Goal: Obtain resource: Download file/media

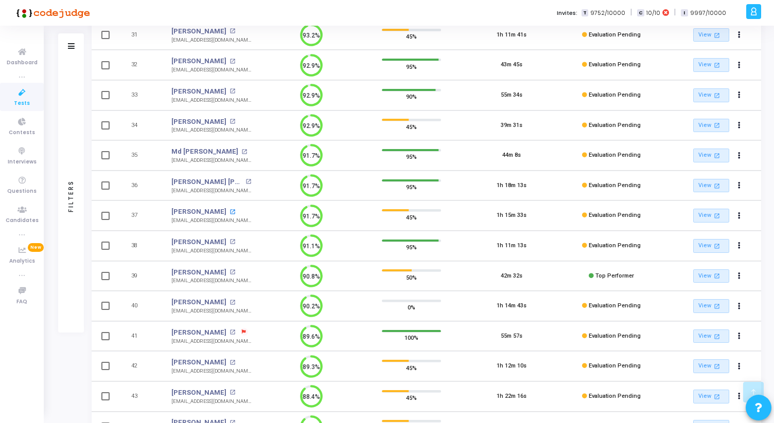
click at [229, 212] on mat-icon "open_in_new" at bounding box center [232, 212] width 6 height 6
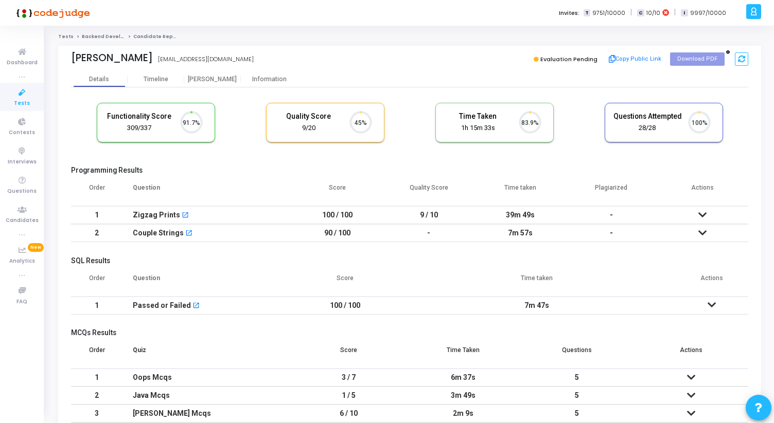
scroll to position [22, 26]
click at [165, 81] on div "Timeline" at bounding box center [156, 80] width 25 height 8
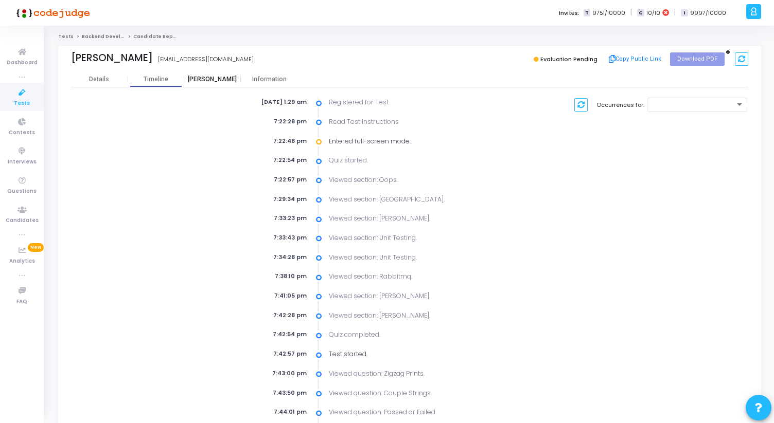
click at [214, 81] on div "Proctor" at bounding box center [212, 80] width 57 height 8
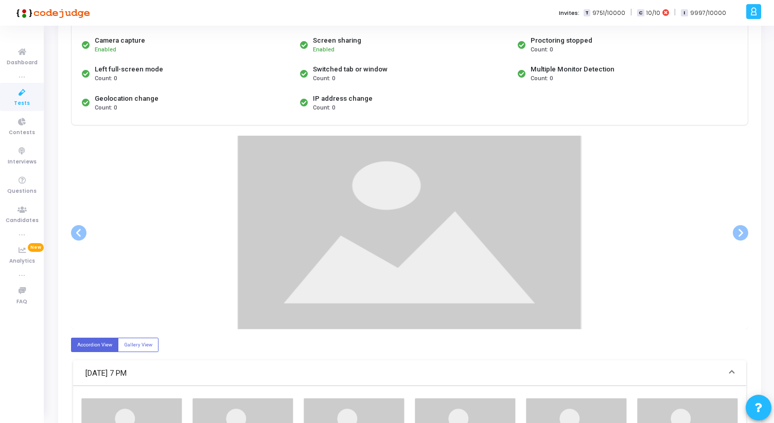
scroll to position [105, 0]
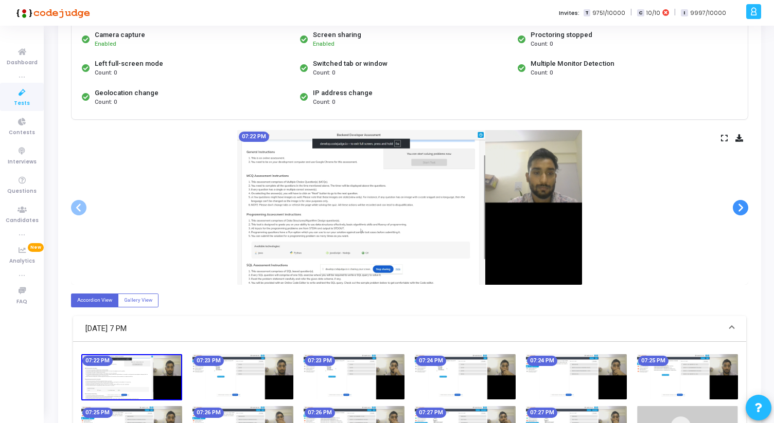
click at [741, 213] on span at bounding box center [740, 207] width 15 height 15
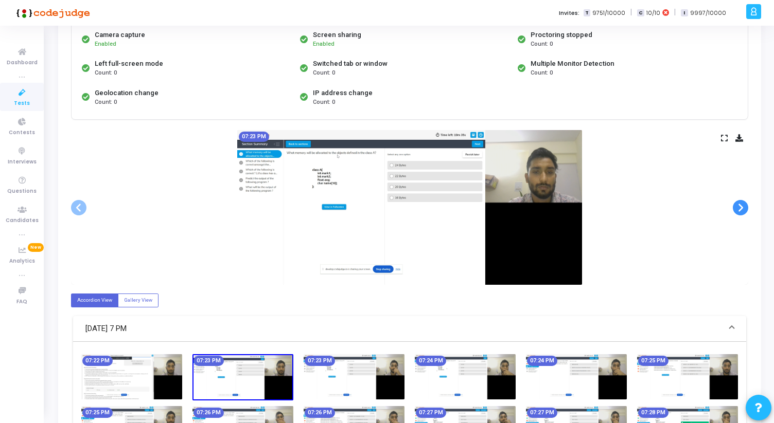
click at [741, 210] on span at bounding box center [740, 207] width 15 height 15
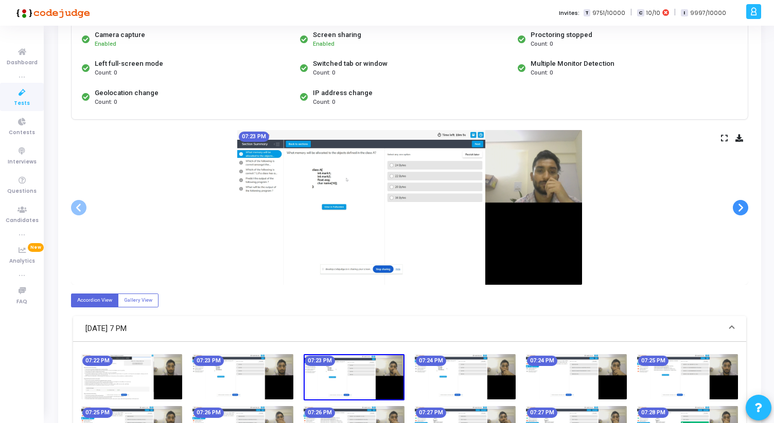
click at [741, 210] on span at bounding box center [740, 207] width 15 height 15
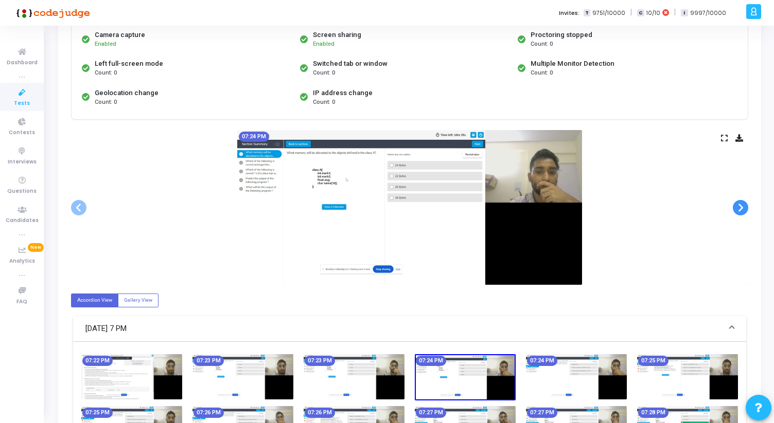
click at [741, 210] on span at bounding box center [740, 207] width 15 height 15
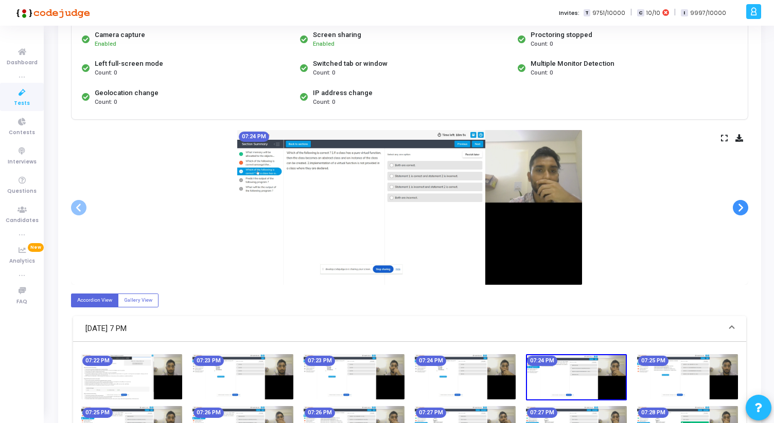
click at [741, 210] on span at bounding box center [740, 207] width 15 height 15
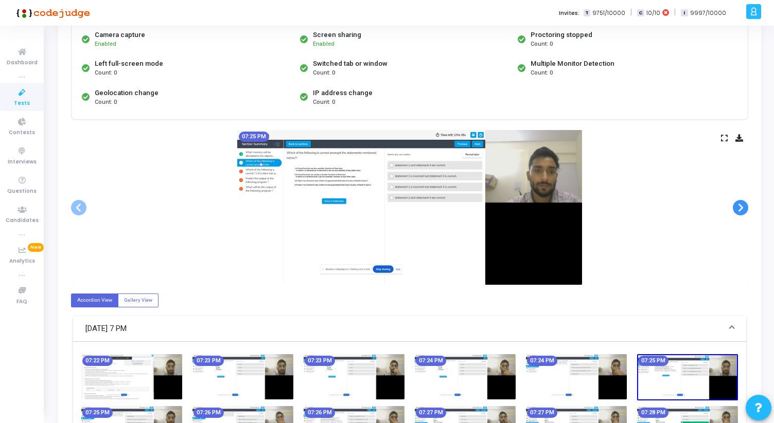
click at [741, 210] on span at bounding box center [740, 207] width 15 height 15
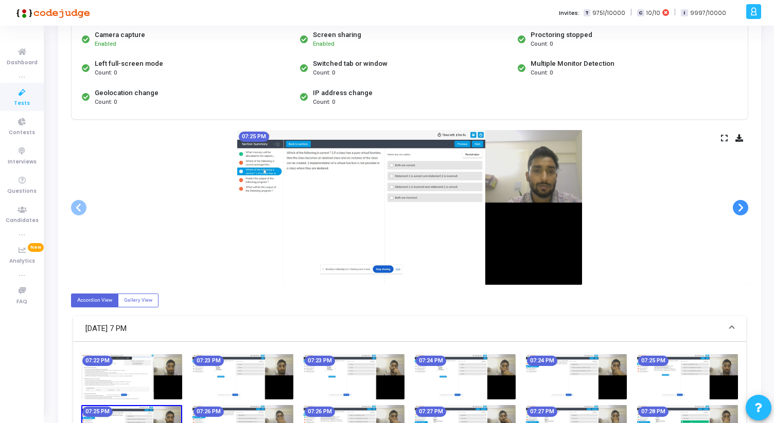
click at [741, 210] on span at bounding box center [740, 207] width 15 height 15
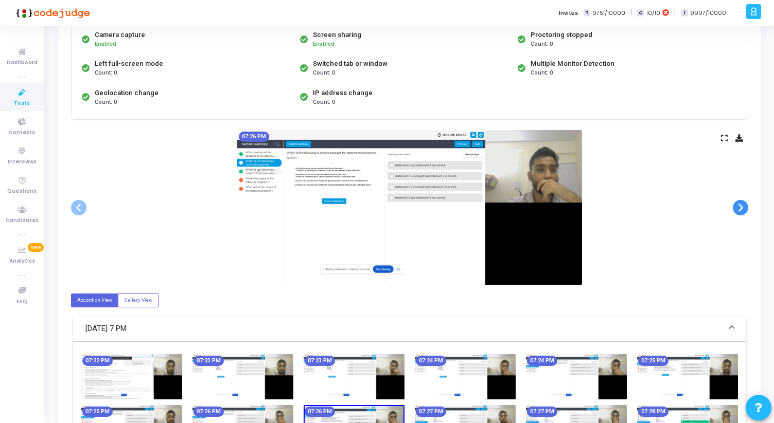
click at [741, 210] on span at bounding box center [740, 207] width 15 height 15
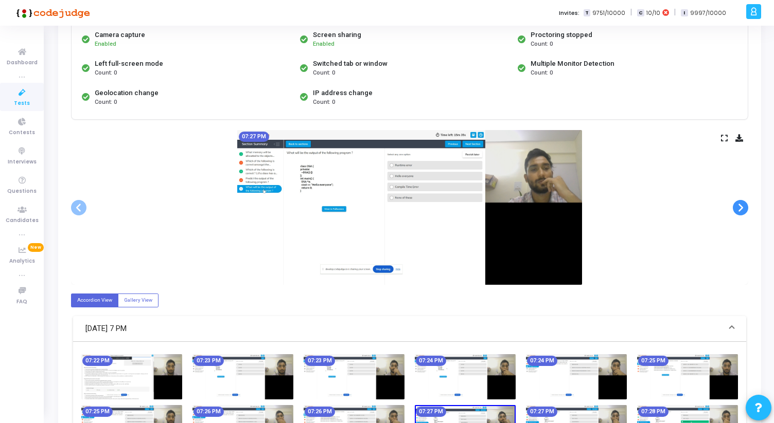
click at [741, 210] on span at bounding box center [740, 207] width 15 height 15
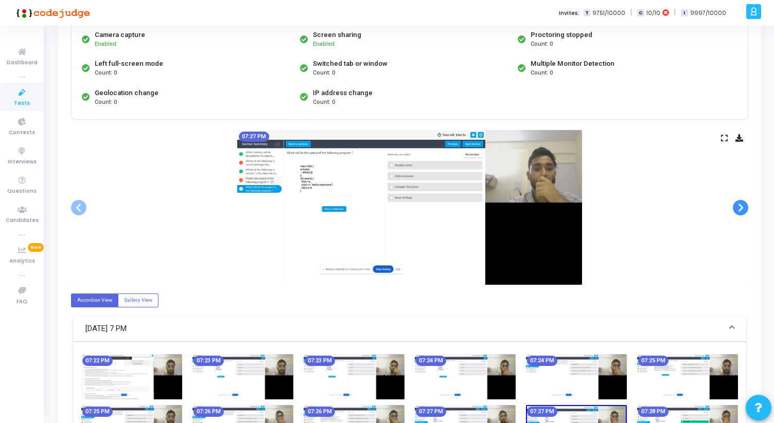
click at [741, 210] on span at bounding box center [740, 207] width 15 height 15
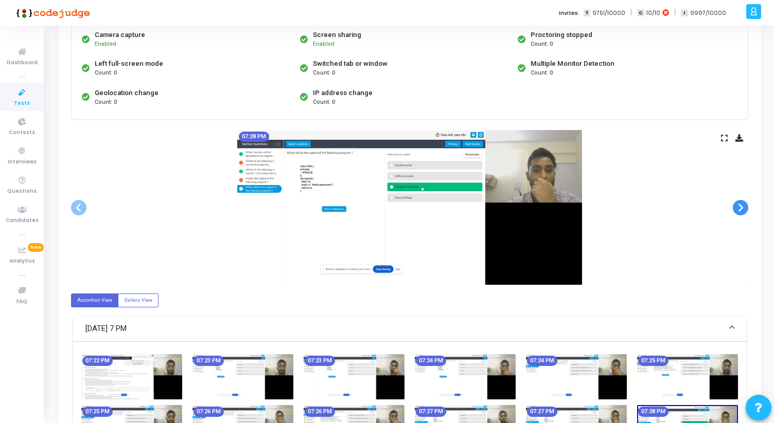
click at [741, 210] on span at bounding box center [740, 207] width 15 height 15
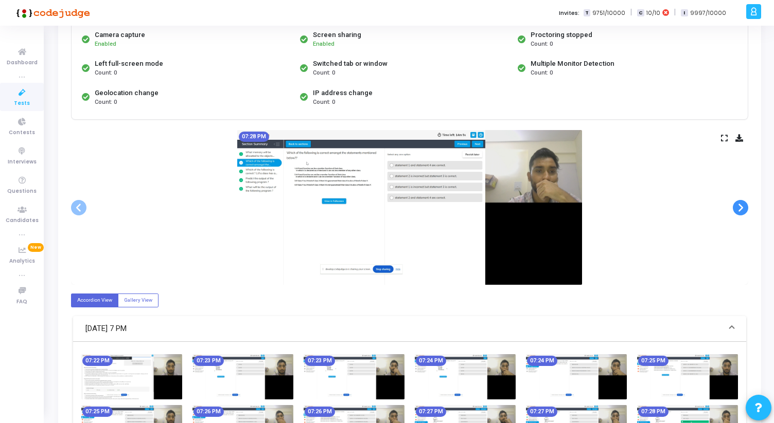
click at [741, 210] on span at bounding box center [740, 207] width 15 height 15
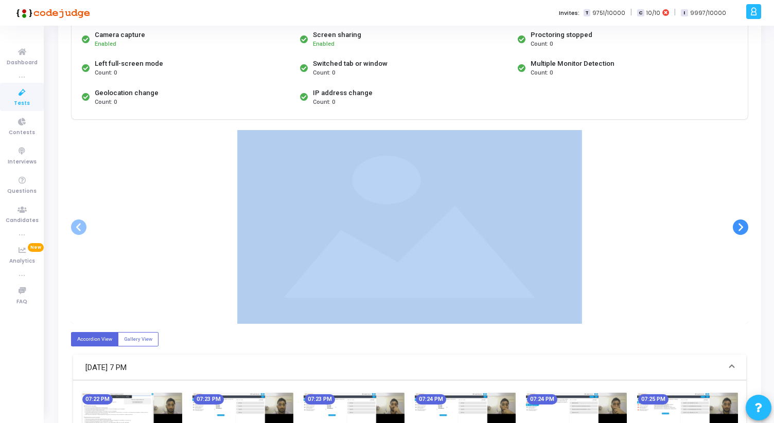
click at [741, 210] on div at bounding box center [409, 227] width 677 height 194
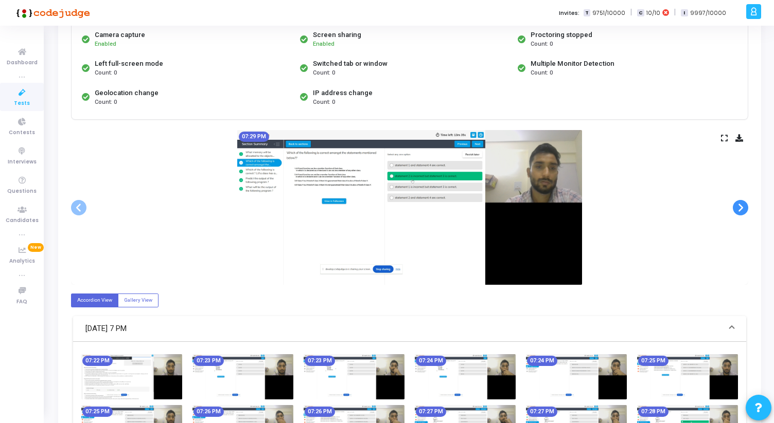
click at [740, 209] on span at bounding box center [740, 207] width 15 height 15
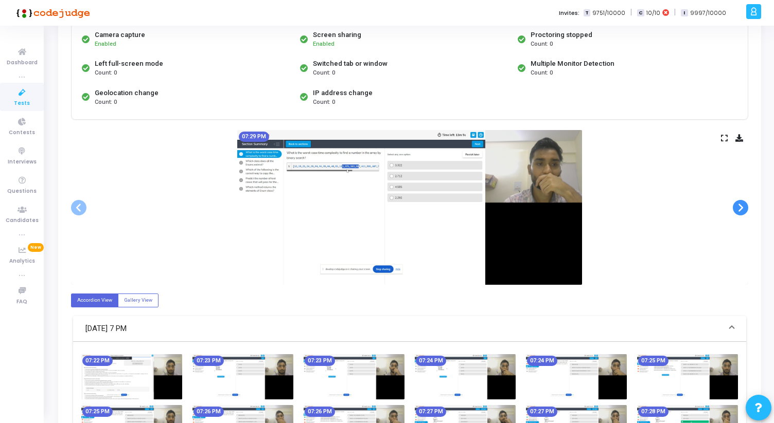
click at [740, 209] on span at bounding box center [740, 207] width 15 height 15
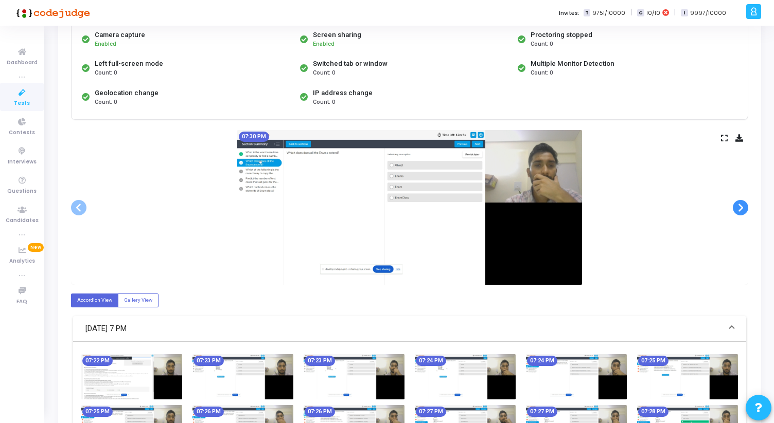
click at [740, 208] on span at bounding box center [740, 207] width 15 height 15
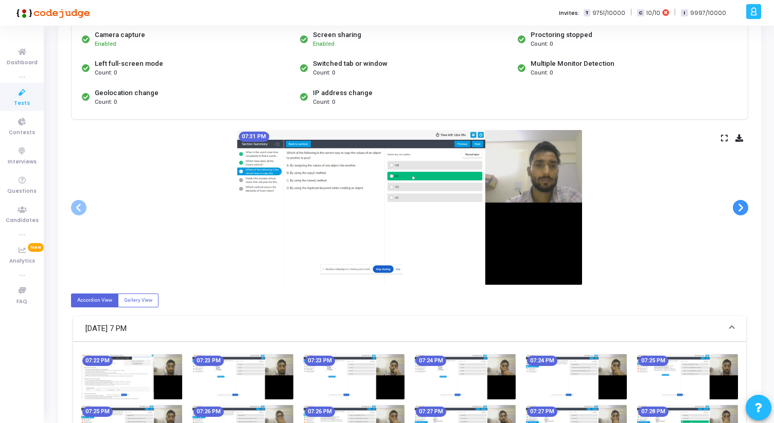
click at [740, 208] on span at bounding box center [740, 207] width 15 height 15
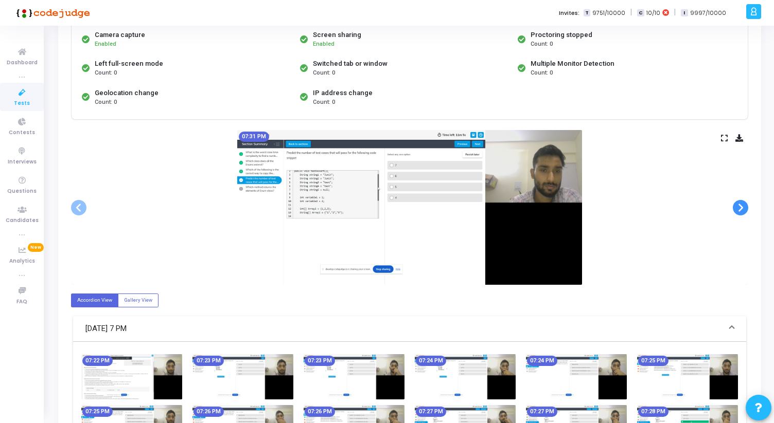
click at [740, 208] on span at bounding box center [740, 207] width 15 height 15
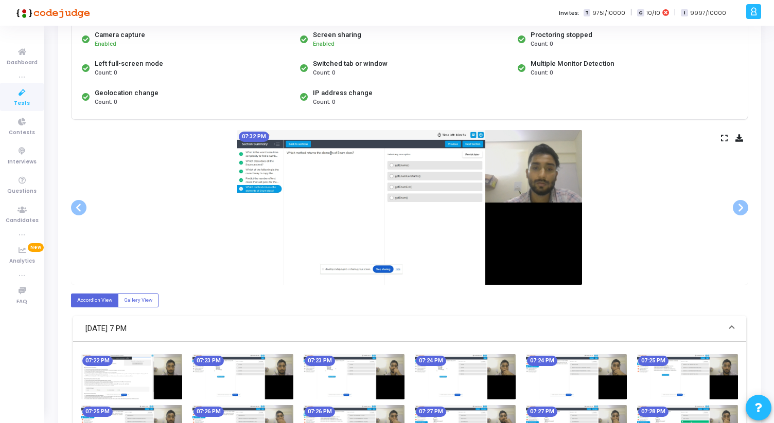
scroll to position [0, 0]
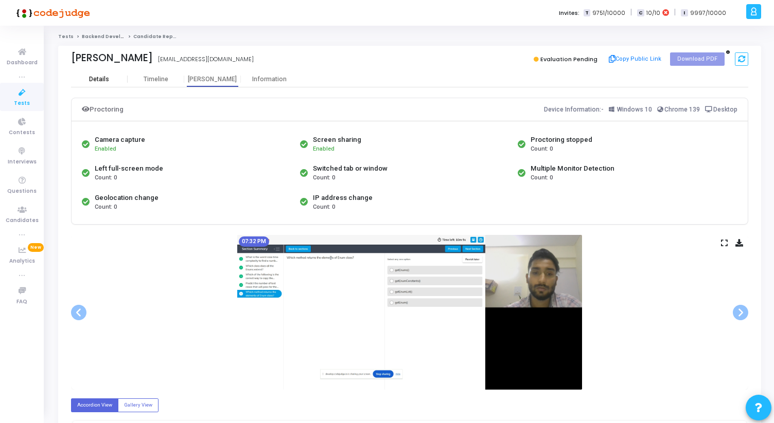
click at [89, 75] on div "Details" at bounding box center [99, 79] width 57 height 15
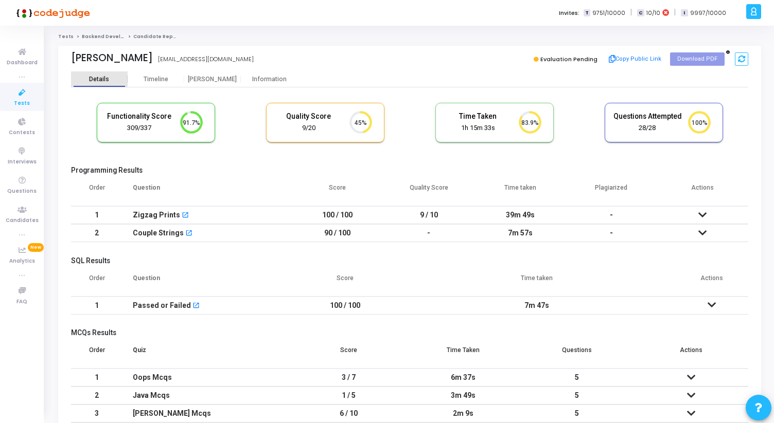
scroll to position [5, 5]
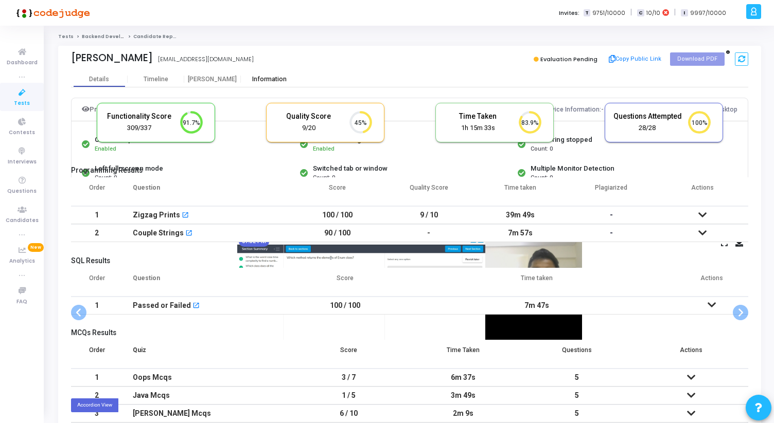
click at [254, 81] on div "Information" at bounding box center [269, 80] width 57 height 8
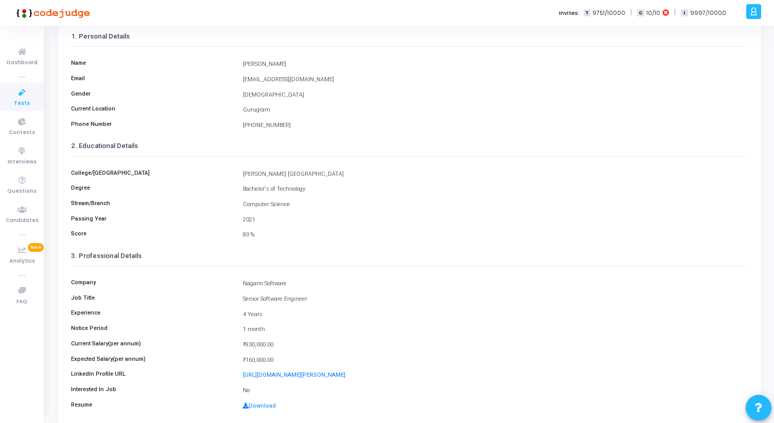
scroll to position [115, 0]
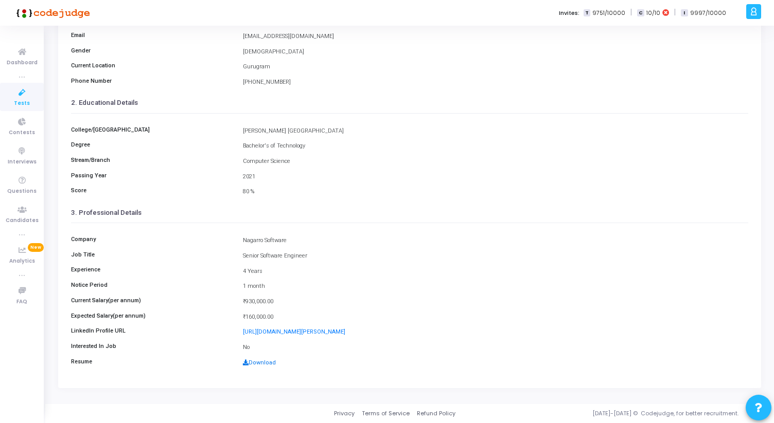
click at [258, 362] on link "Download" at bounding box center [259, 363] width 33 height 7
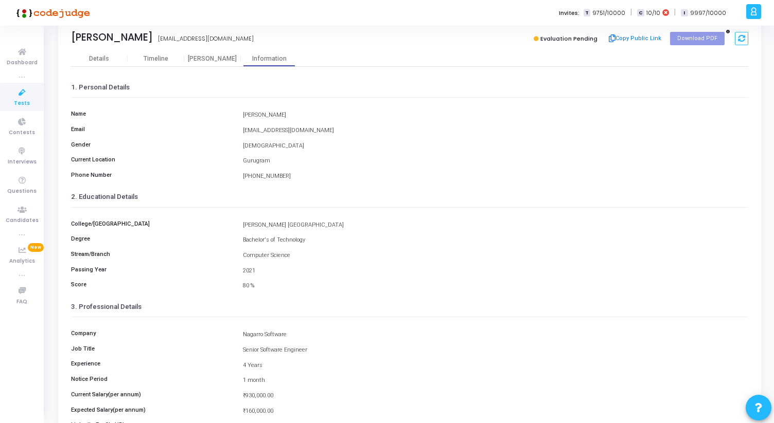
scroll to position [0, 0]
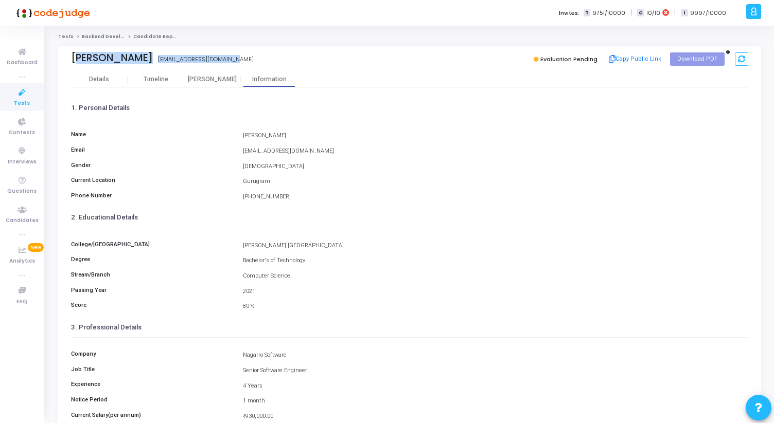
drag, startPoint x: 70, startPoint y: 58, endPoint x: 256, endPoint y: 68, distance: 185.5
click at [256, 68] on div "Kunal Devgan kunaldevgan36@gmail.com Evaluation Pending Copy Public Link Downlo…" at bounding box center [409, 59] width 677 height 26
click at [245, 66] on div "Kunal Devgan kunaldevgan36@gmail.com Evaluation Pending Copy Public Link Downlo…" at bounding box center [409, 58] width 677 height 15
click at [97, 81] on div "Details" at bounding box center [99, 80] width 20 height 8
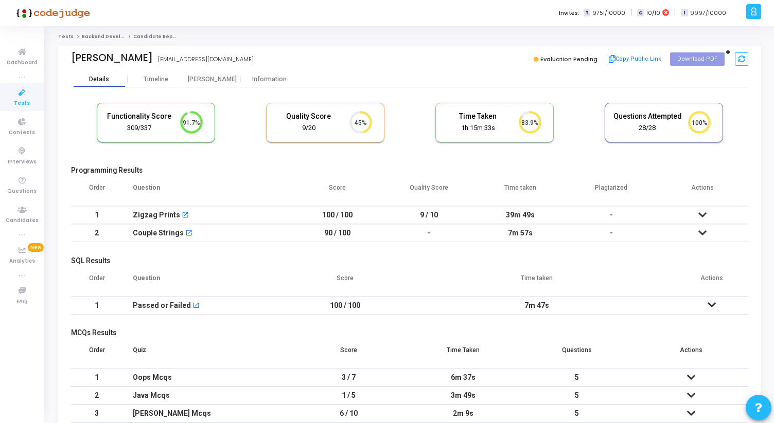
scroll to position [22, 26]
